Goal: Task Accomplishment & Management: Complete application form

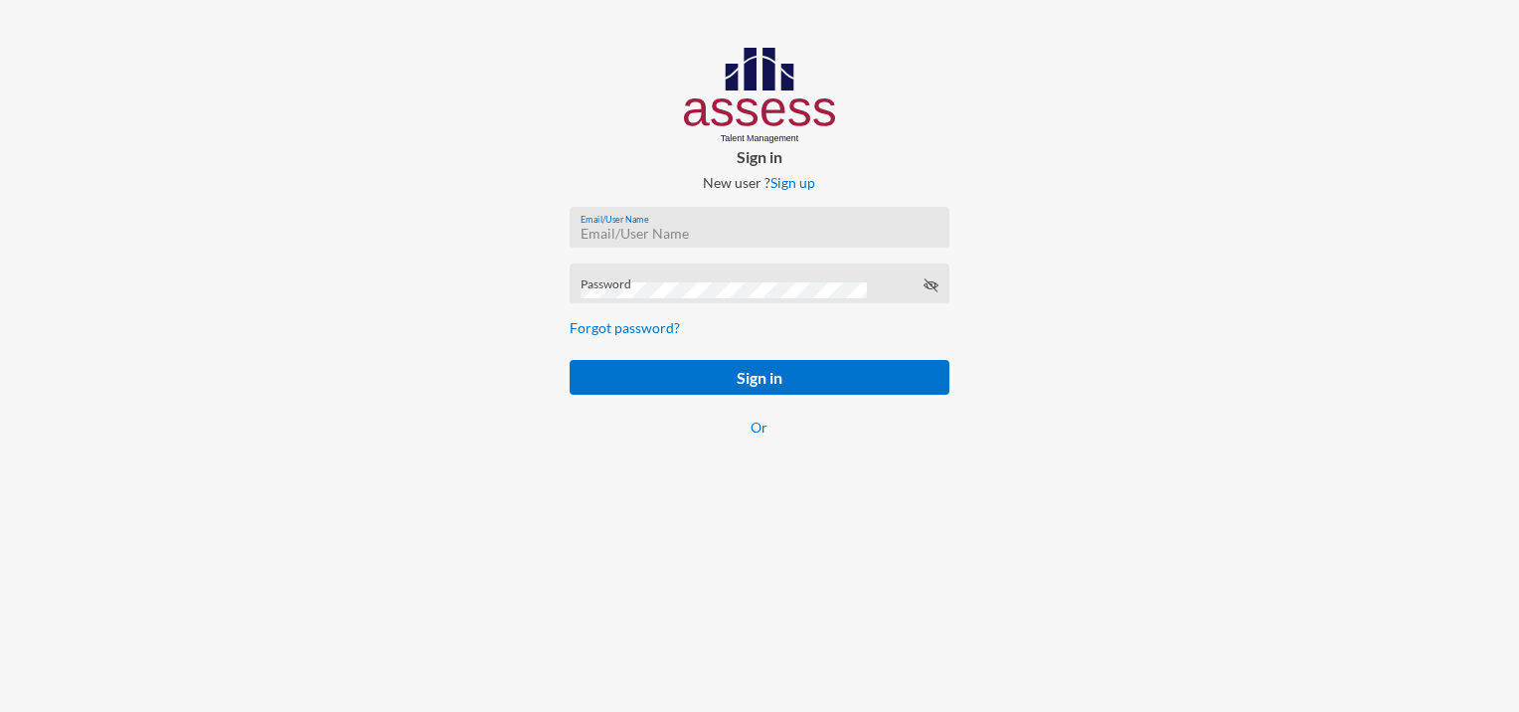
click at [618, 231] on input "Email/User Name" at bounding box center [759, 234] width 358 height 16
paste input "mhspl17742"
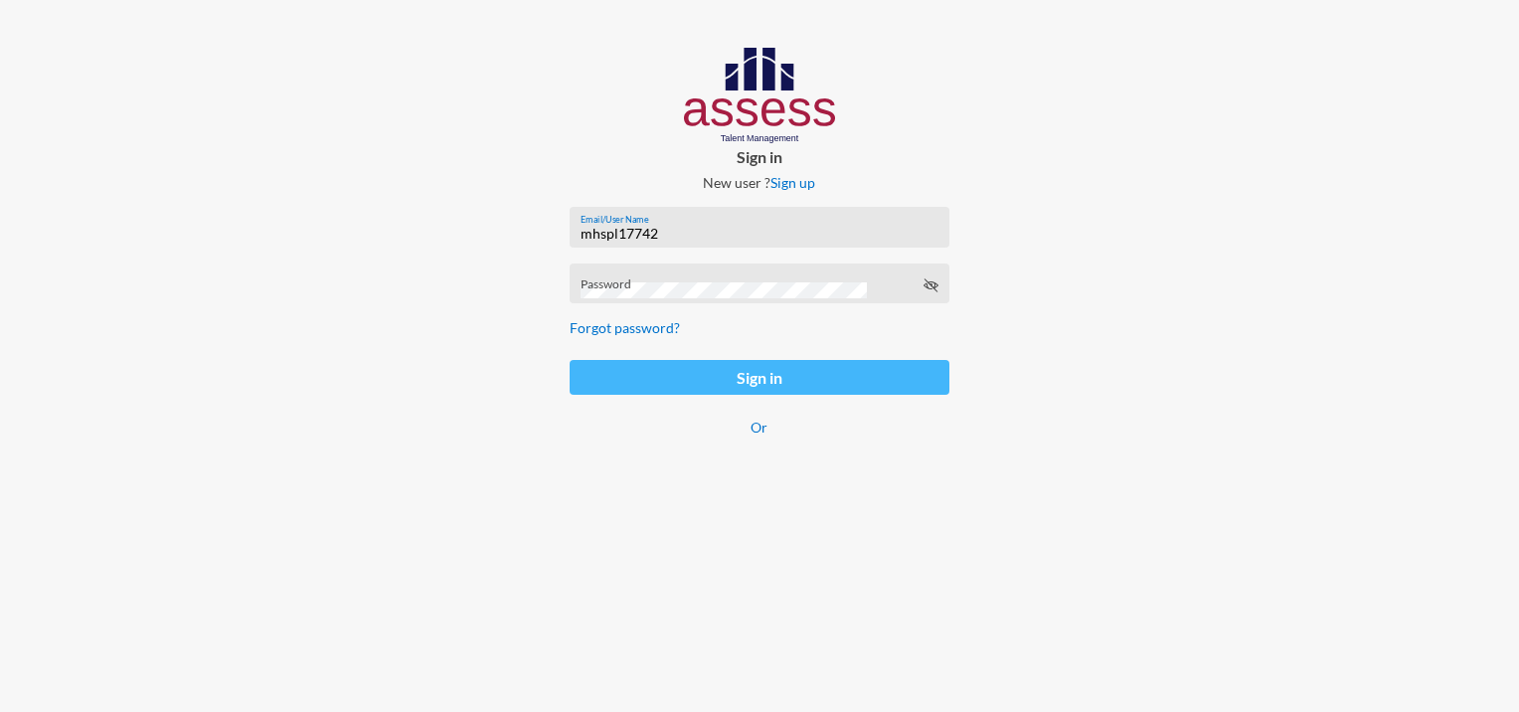
type input "mhspl17742"
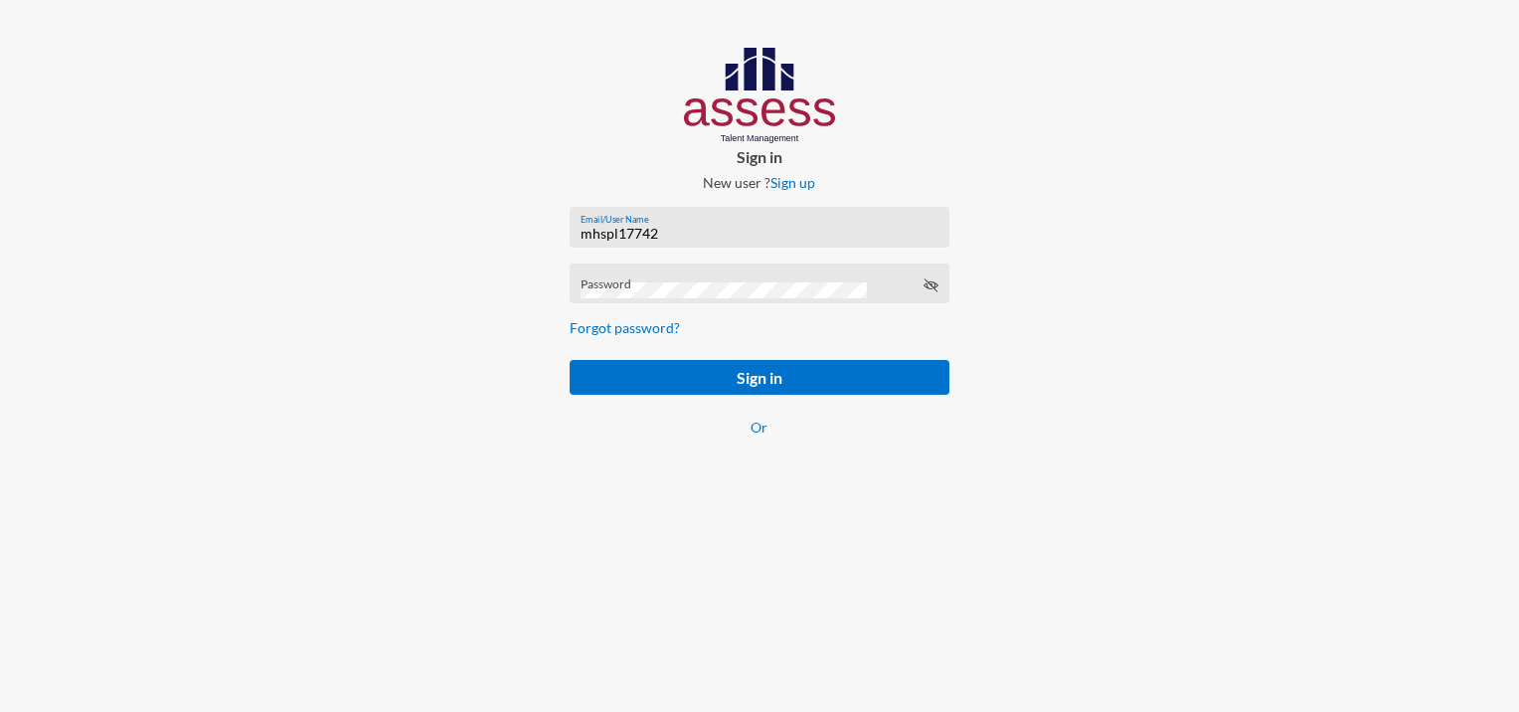
click at [596, 278] on div "Password" at bounding box center [759, 288] width 358 height 30
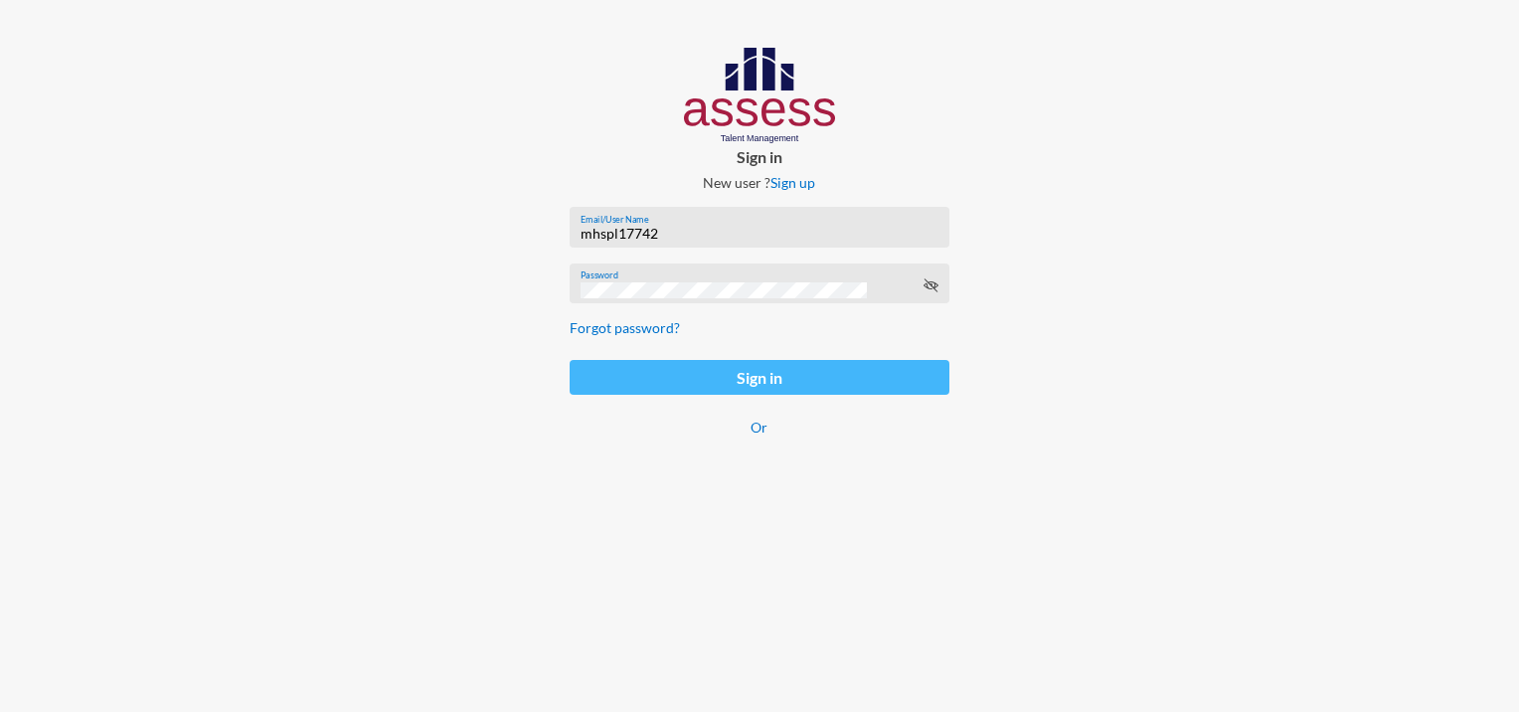
click at [696, 386] on button "Sign in" at bounding box center [758, 377] width 379 height 35
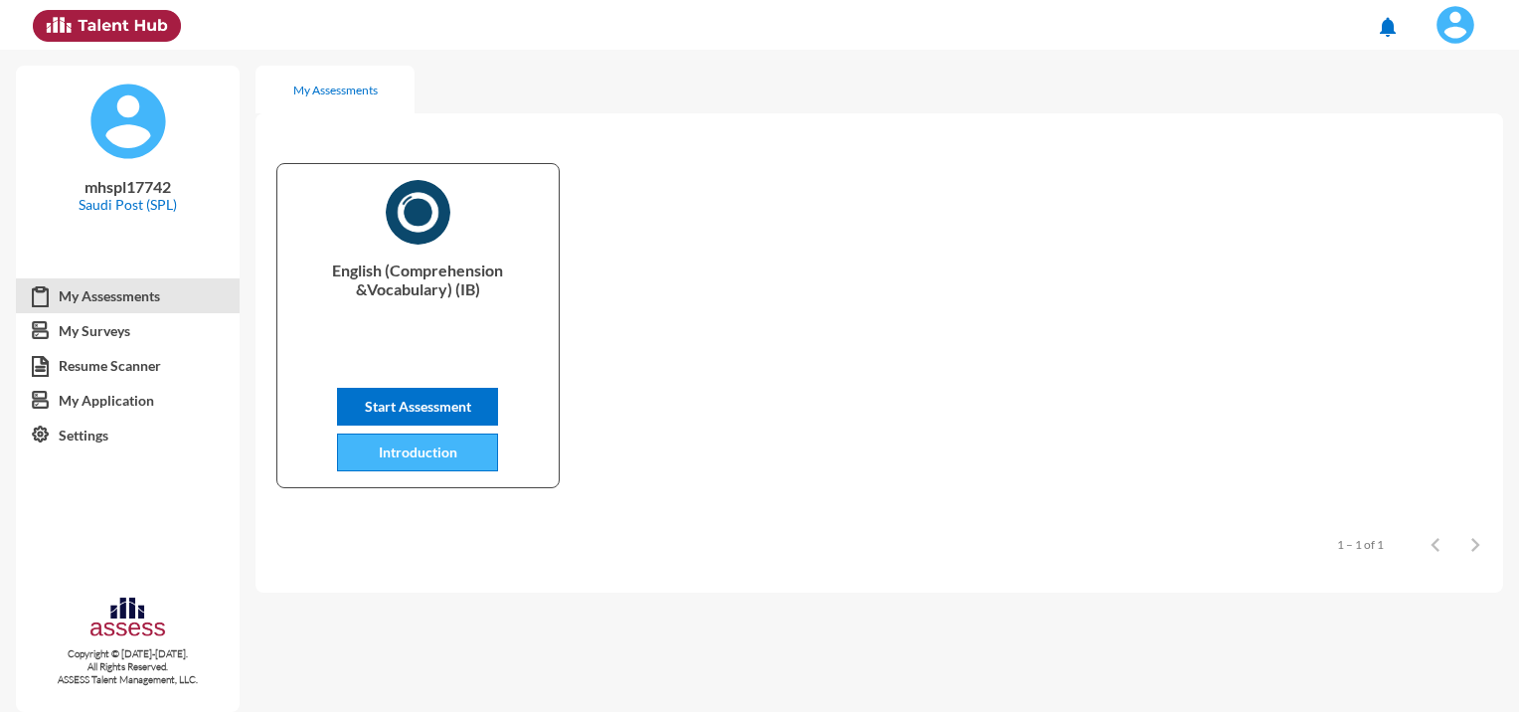
click at [461, 465] on button "Introduction" at bounding box center [417, 452] width 161 height 38
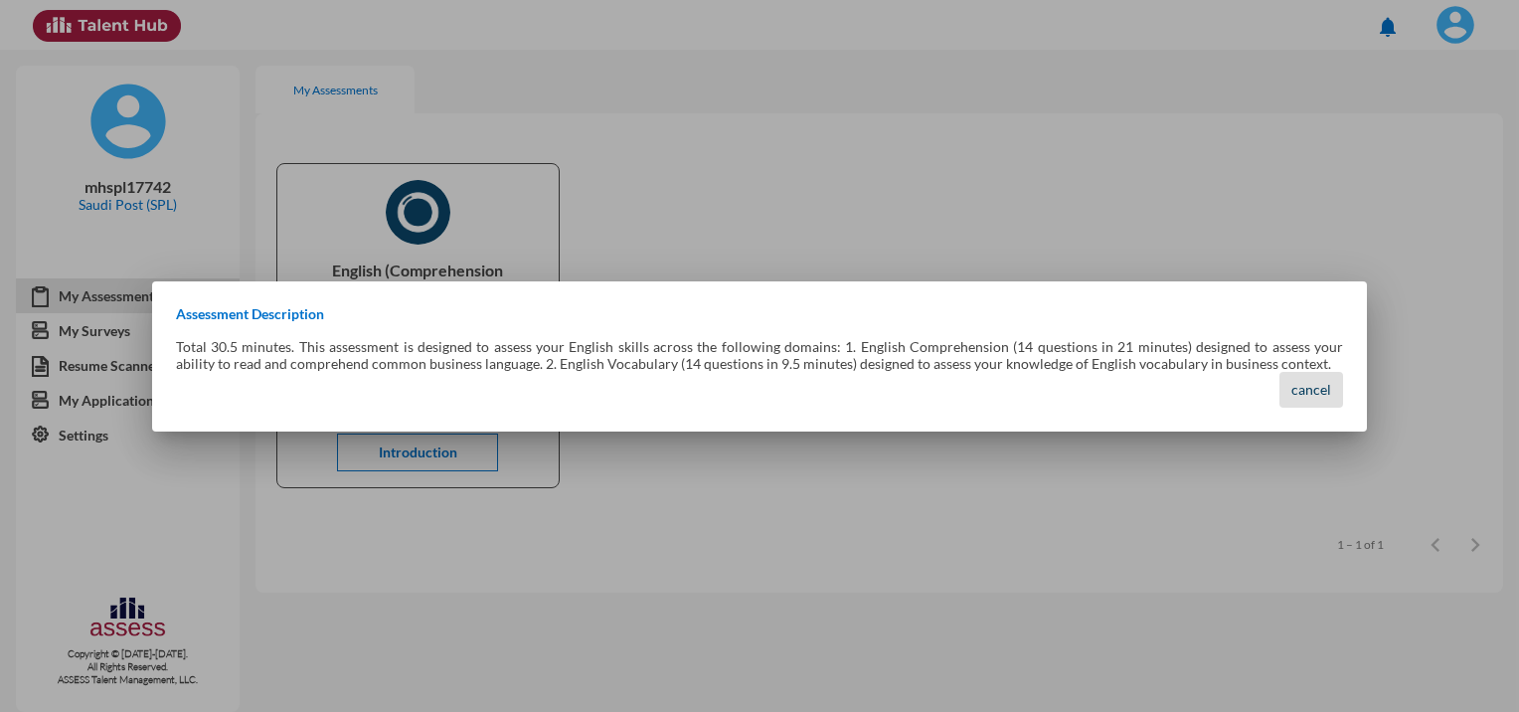
click at [1311, 395] on span "cancel" at bounding box center [1311, 389] width 40 height 17
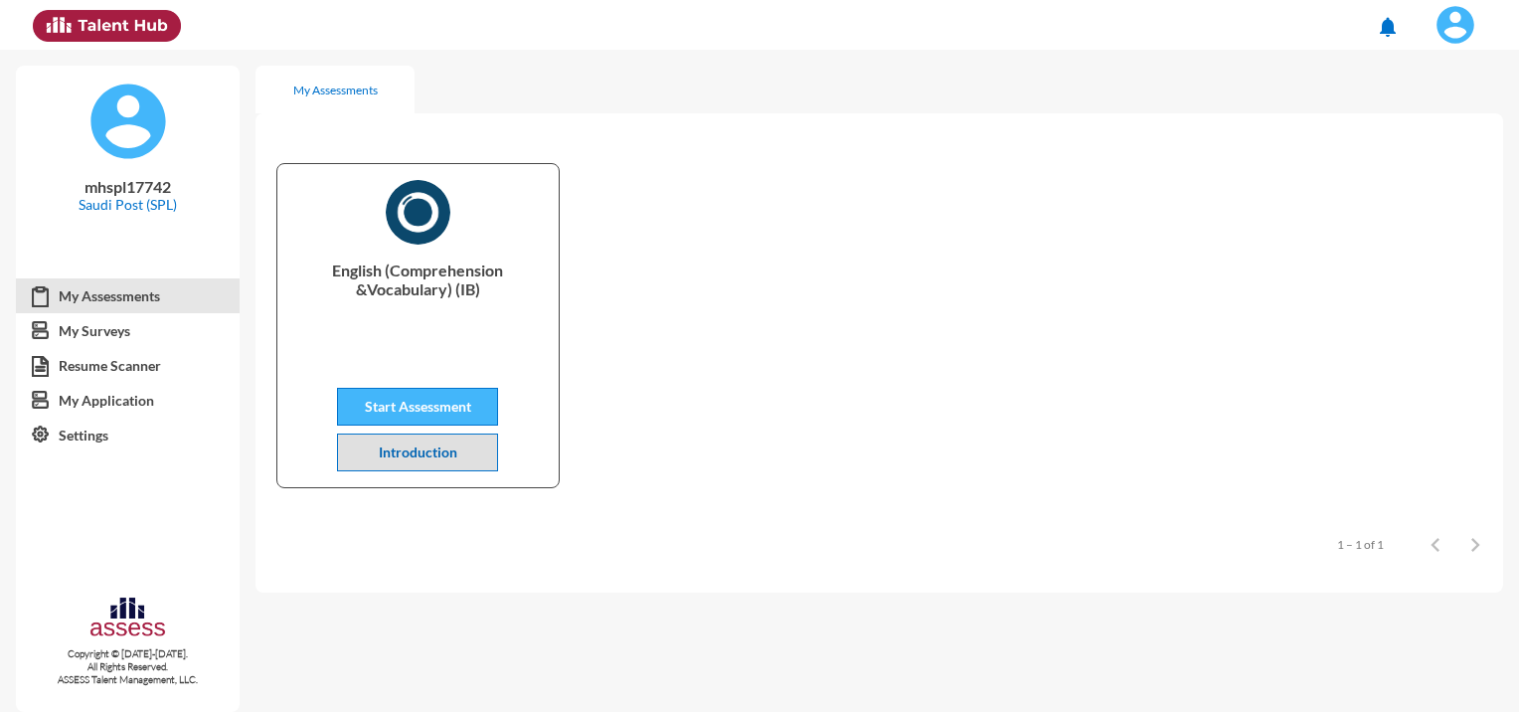
click at [471, 410] on span "Start Assessment" at bounding box center [418, 406] width 106 height 17
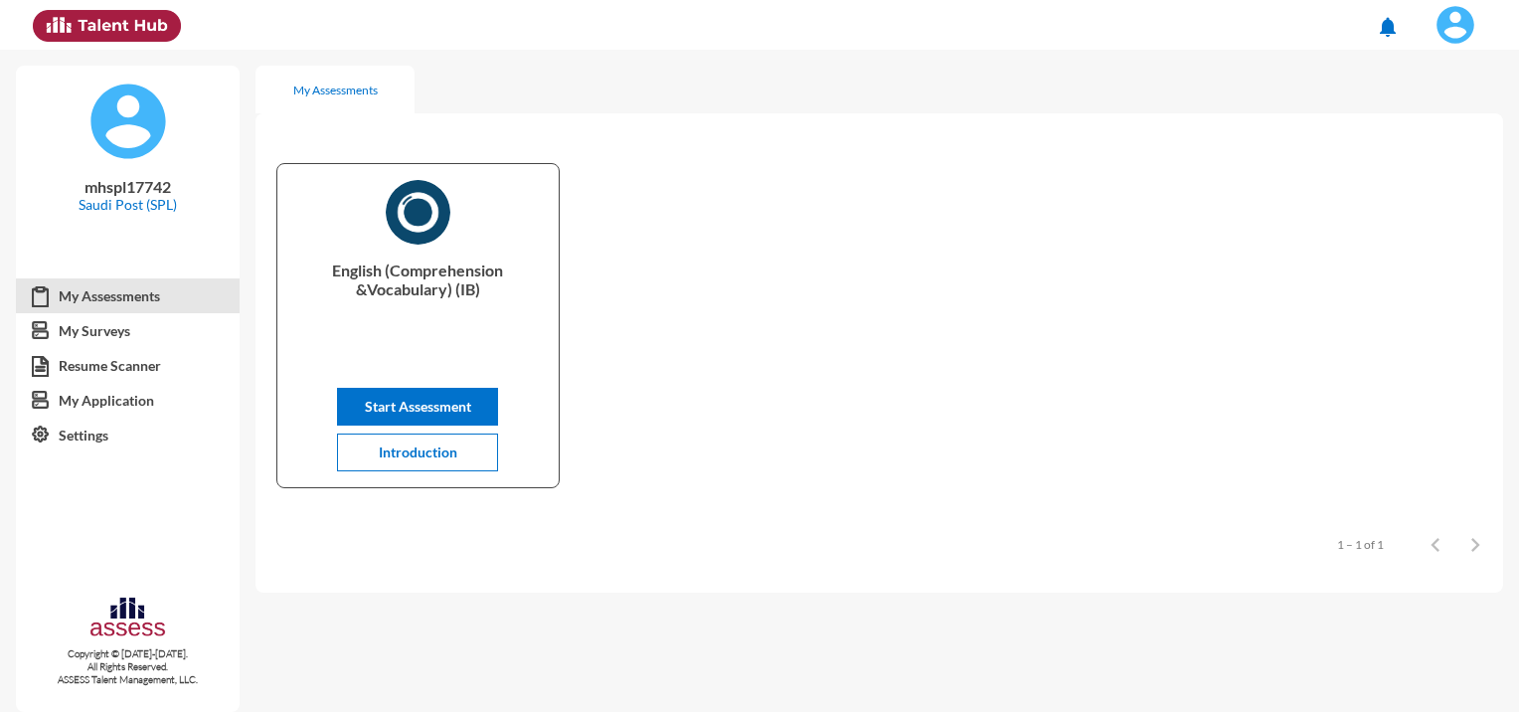
click at [1463, 21] on img at bounding box center [1455, 25] width 40 height 40
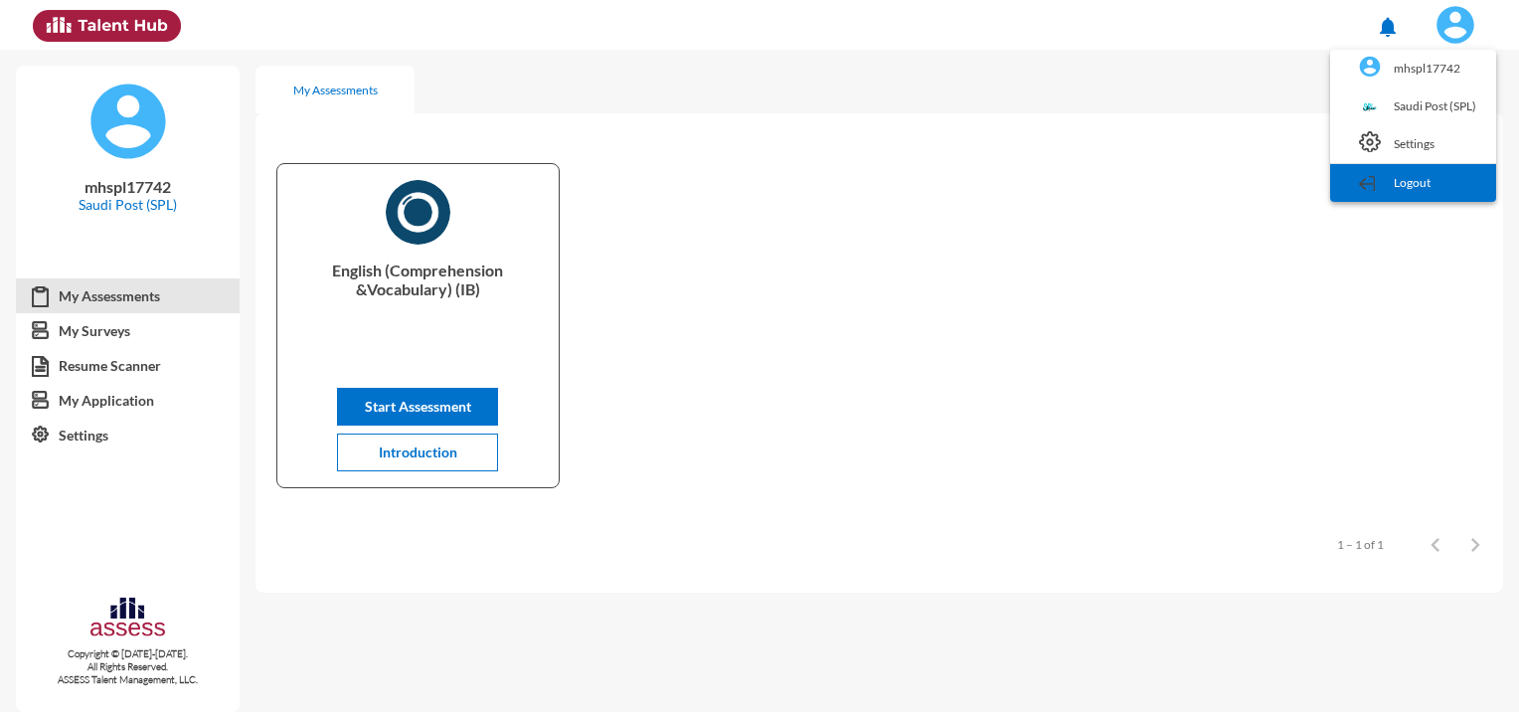
click at [1388, 181] on link "Logout" at bounding box center [1413, 183] width 146 height 38
